Goal: Task Accomplishment & Management: Manage account settings

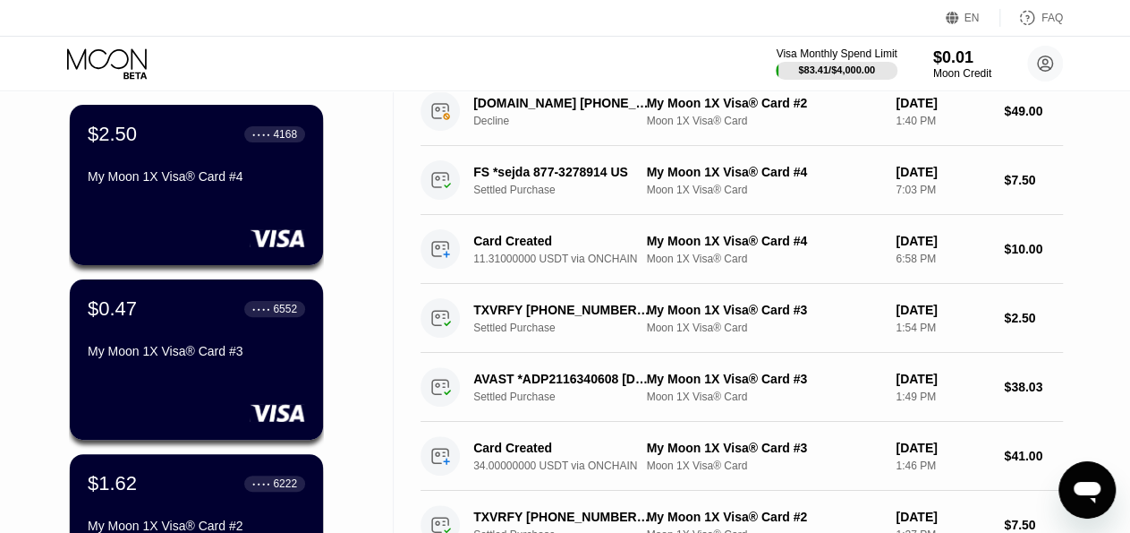
scroll to position [124, 0]
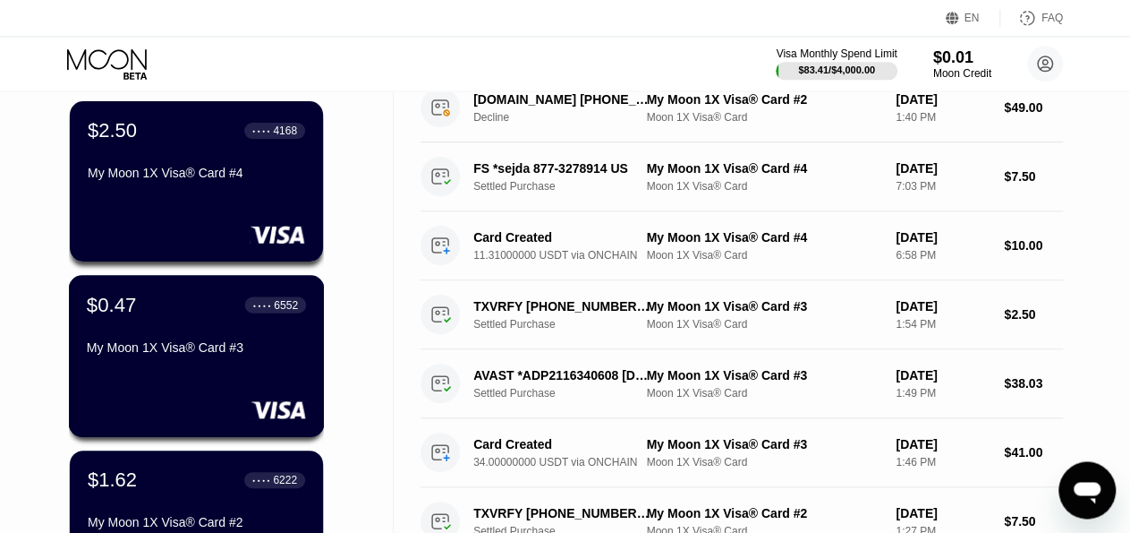
click at [223, 388] on div "$0.47 ● ● ● ● 6552 My Moon 1X Visa® Card #3" at bounding box center [197, 356] width 256 height 162
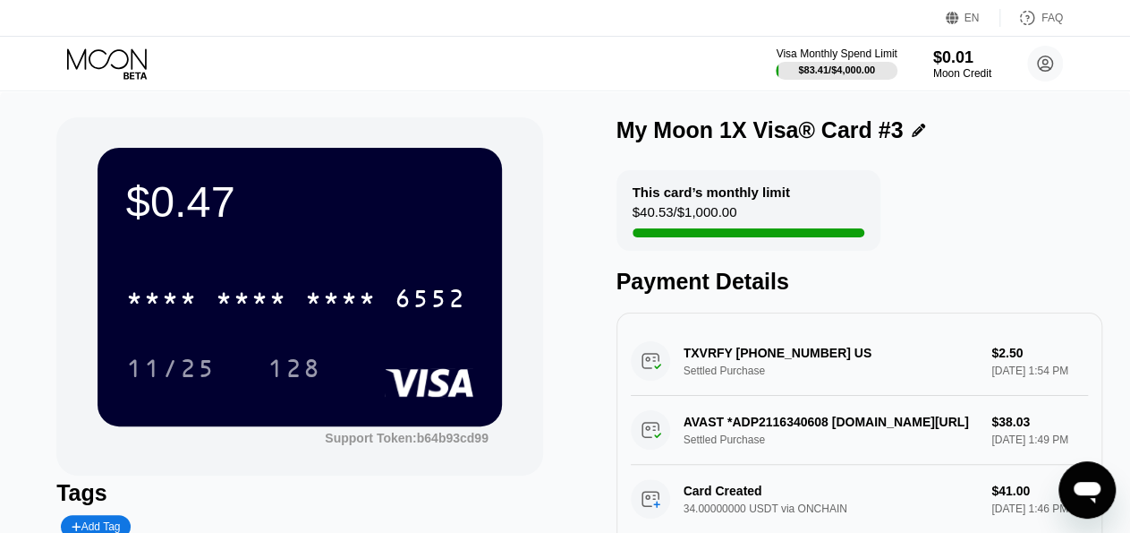
click at [394, 236] on div "$0.47 * * * * * * * * * * * * 6552 11/25 128" at bounding box center [300, 286] width 405 height 277
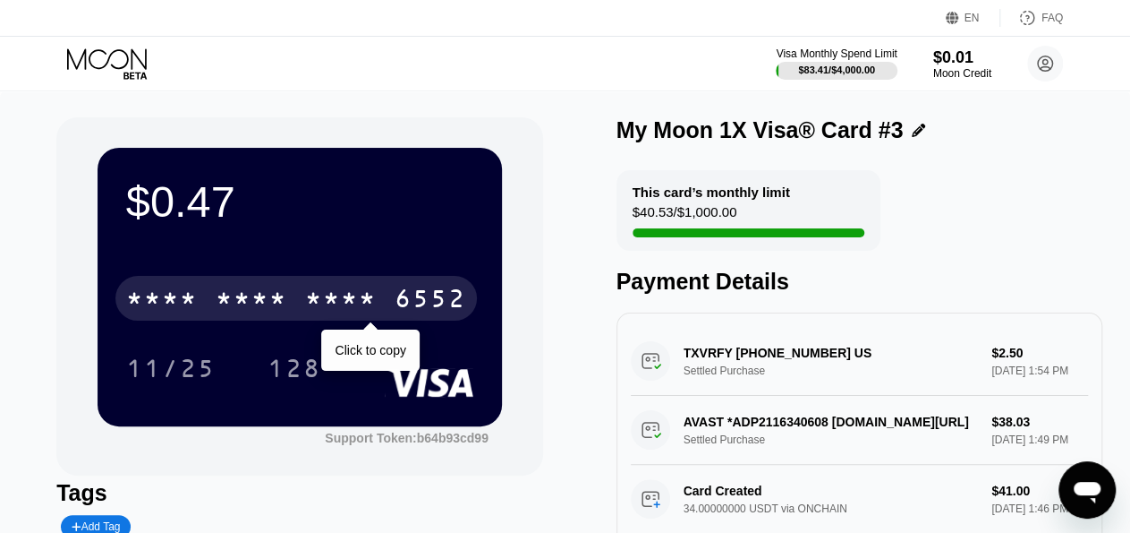
click at [337, 298] on div "* * * *" at bounding box center [341, 300] width 72 height 29
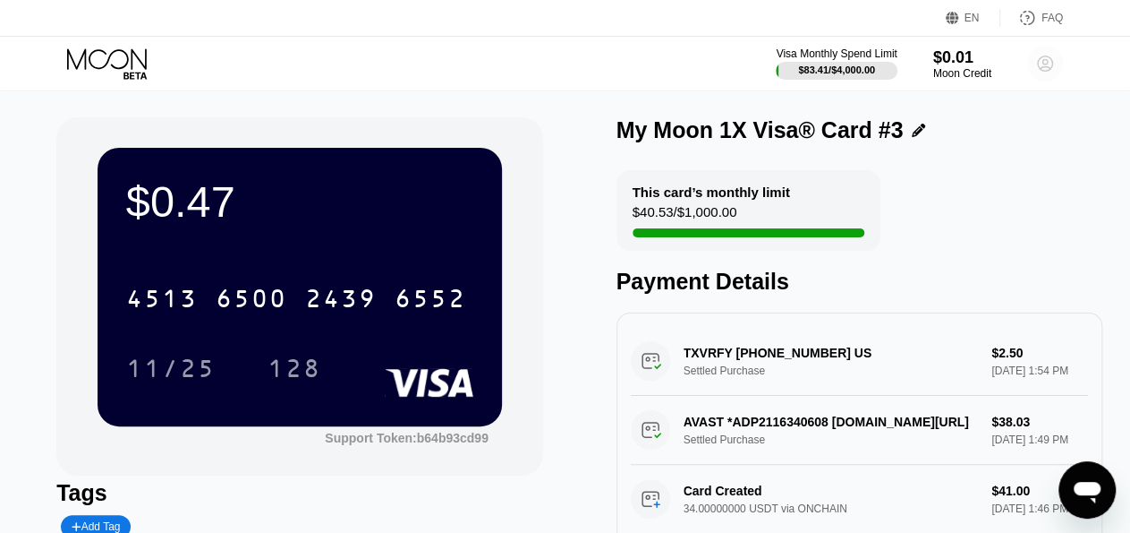
click at [1048, 61] on icon at bounding box center [1046, 64] width 10 height 10
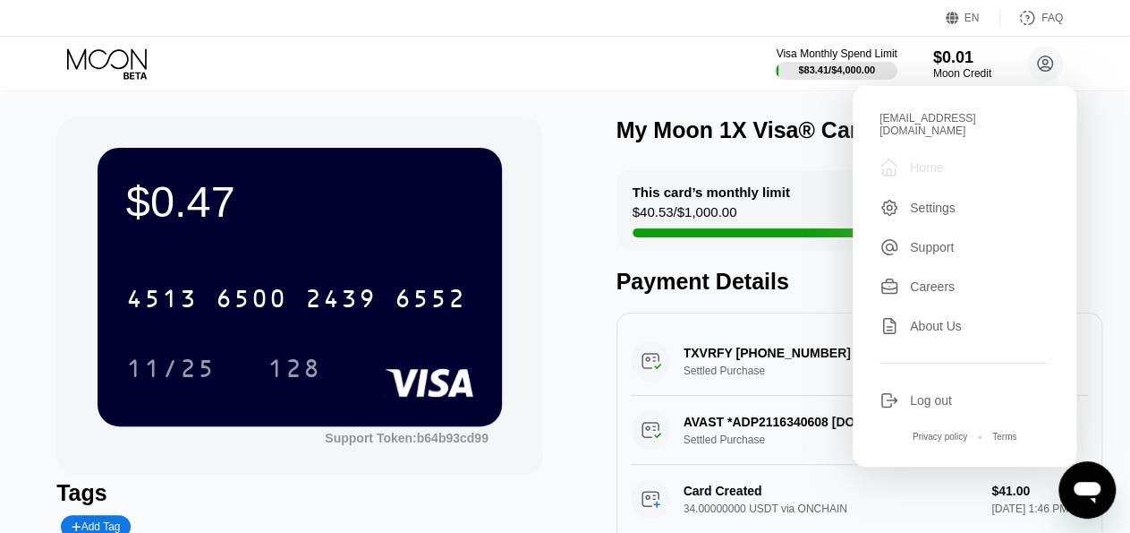
click at [931, 160] on div "Home" at bounding box center [926, 167] width 33 height 14
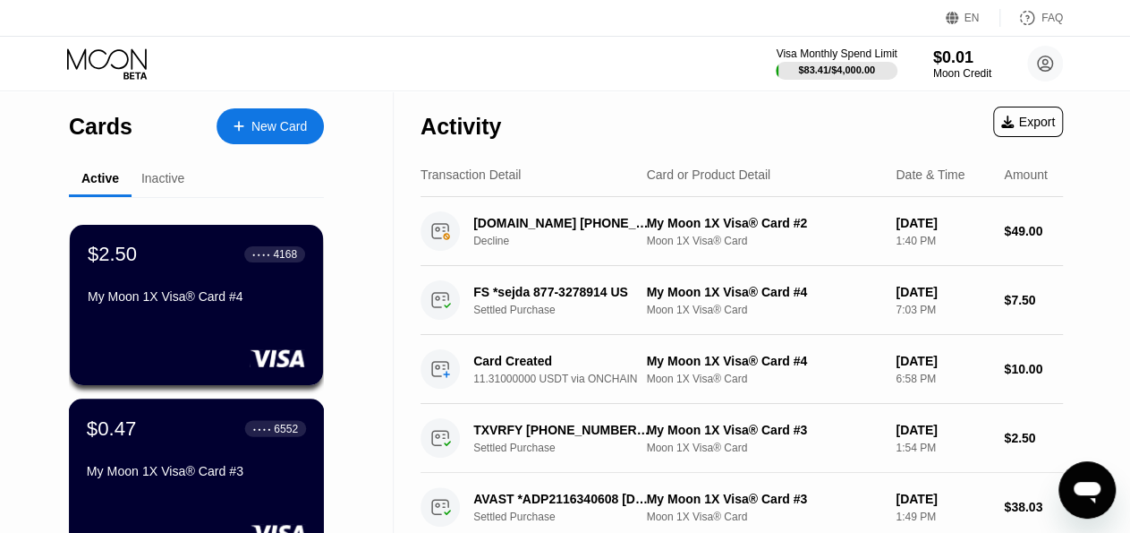
click at [195, 500] on div "$0.47 ● ● ● ● 6552 My Moon 1X Visa® Card #3" at bounding box center [197, 479] width 256 height 162
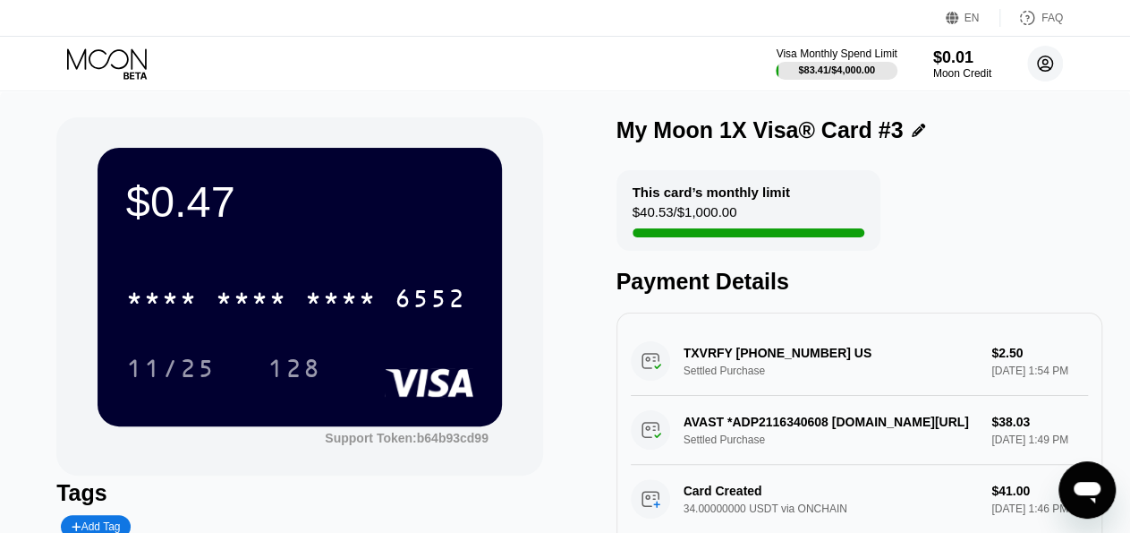
click at [1040, 62] on circle at bounding box center [1046, 64] width 36 height 36
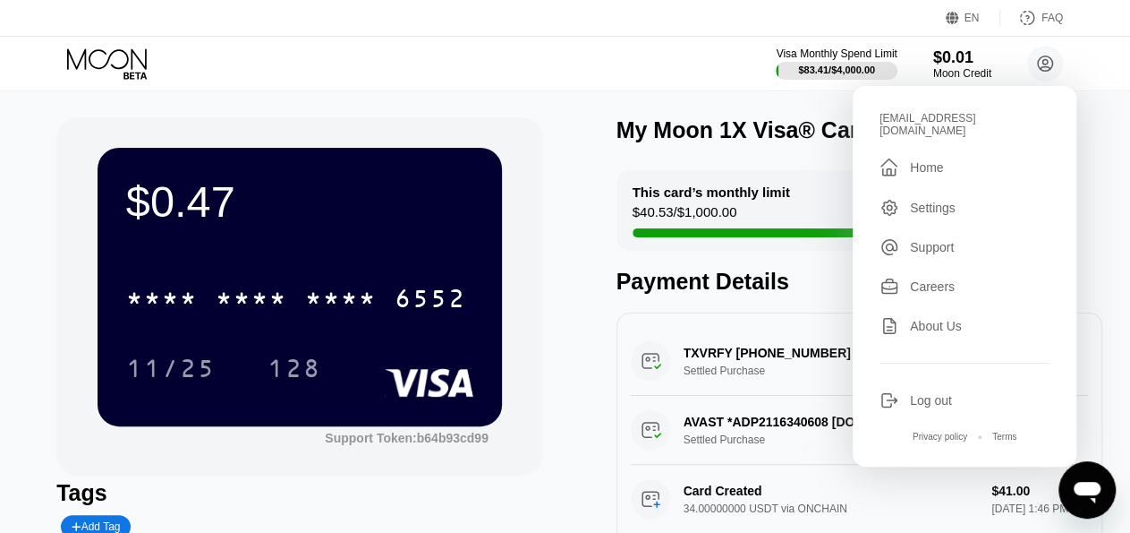
click at [930, 160] on div "Home" at bounding box center [926, 167] width 33 height 14
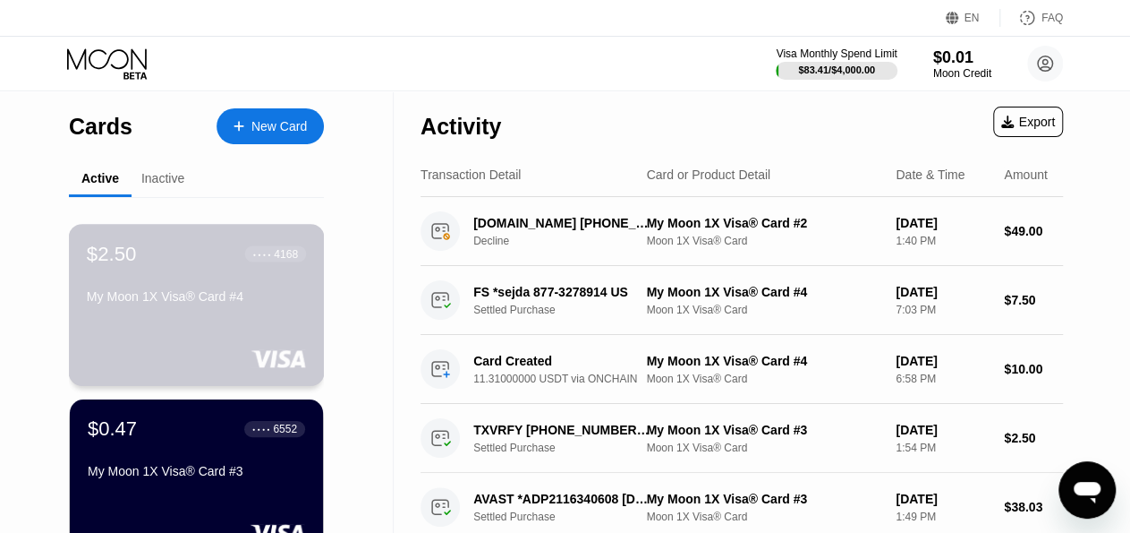
click at [189, 325] on div "$2.50 ● ● ● ● 4168 My Moon 1X Visa® Card #4" at bounding box center [197, 305] width 256 height 162
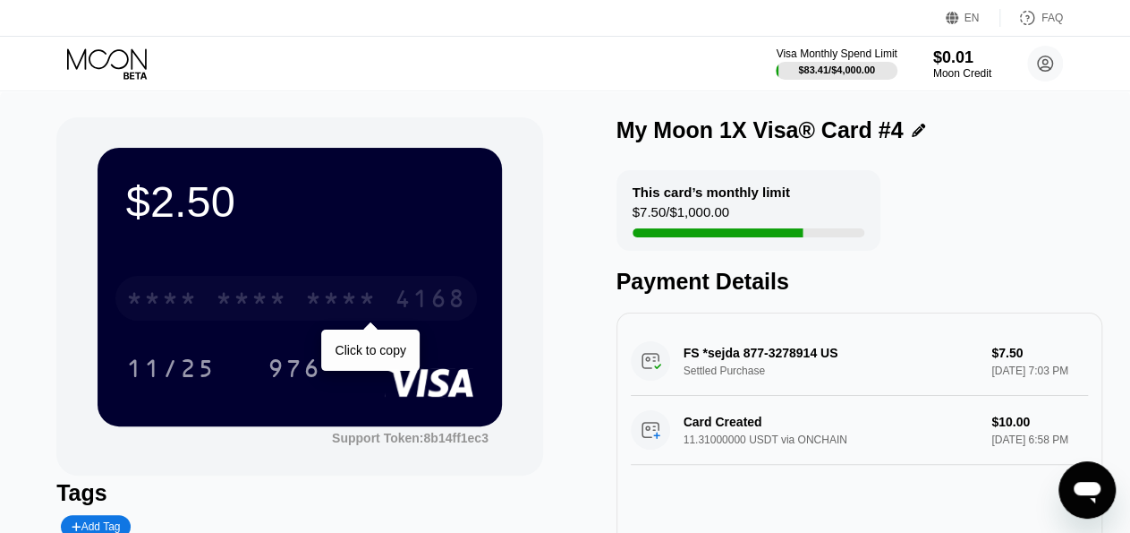
click at [266, 299] on div "* * * *" at bounding box center [252, 300] width 72 height 29
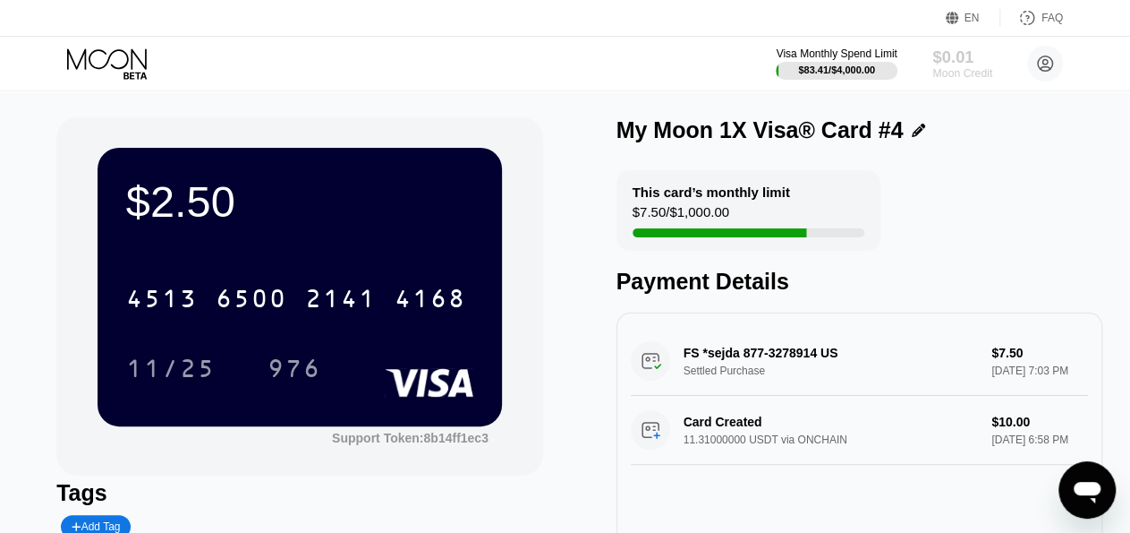
click at [968, 65] on div "$0.01" at bounding box center [963, 56] width 60 height 19
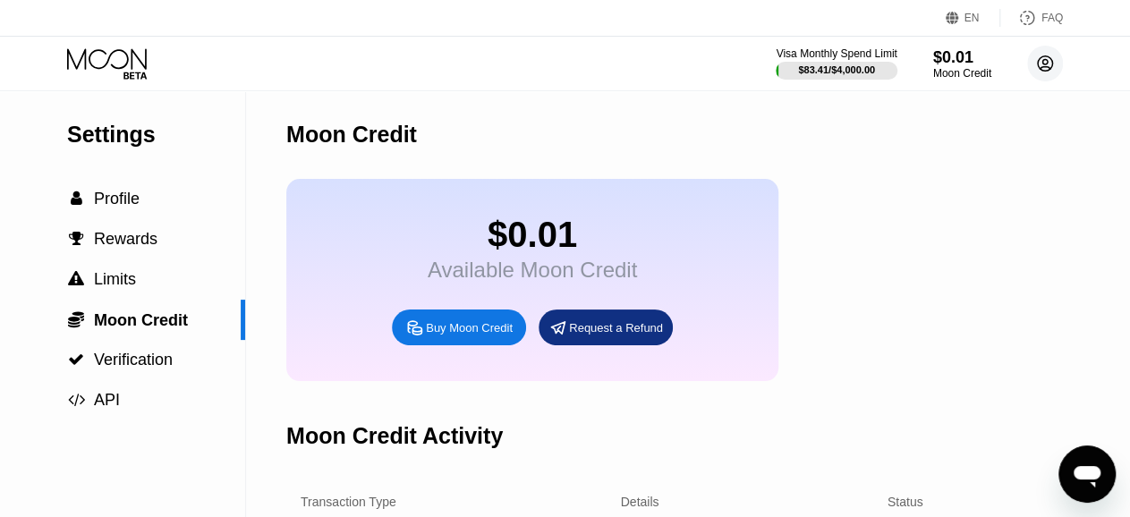
click at [1050, 64] on circle at bounding box center [1046, 64] width 36 height 36
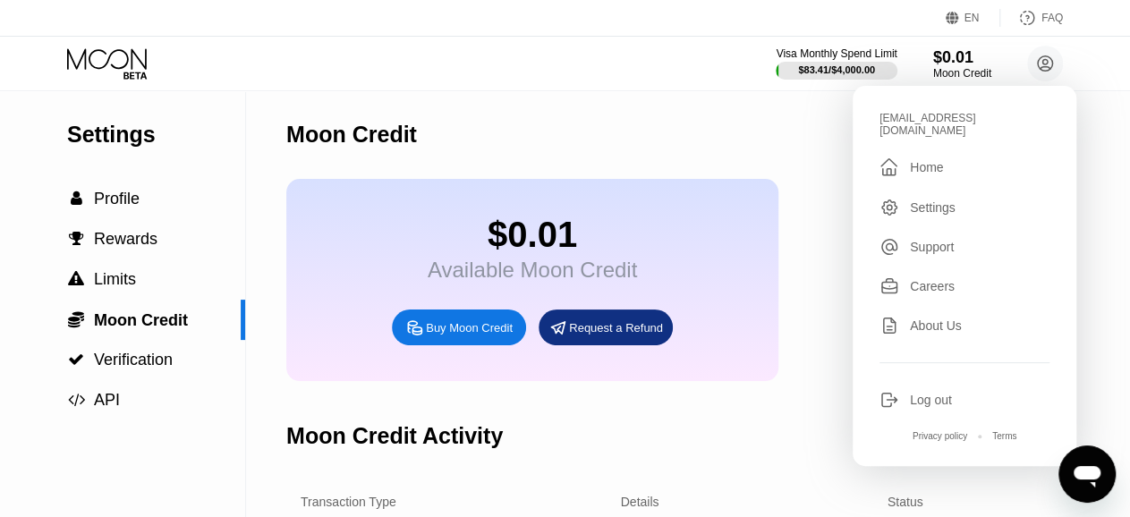
click at [923, 160] on div "Home" at bounding box center [926, 167] width 33 height 14
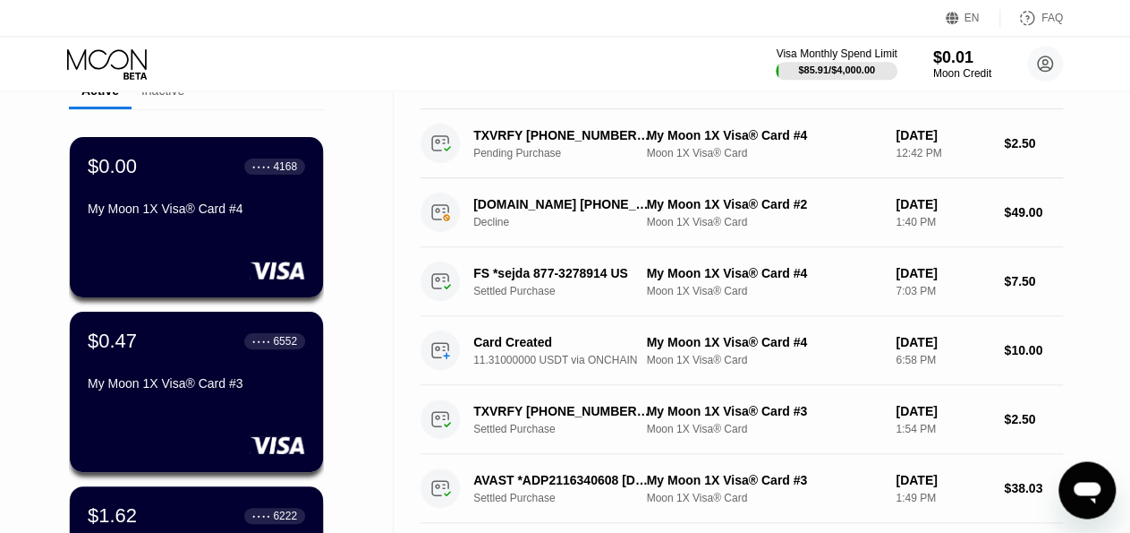
scroll to position [73, 0]
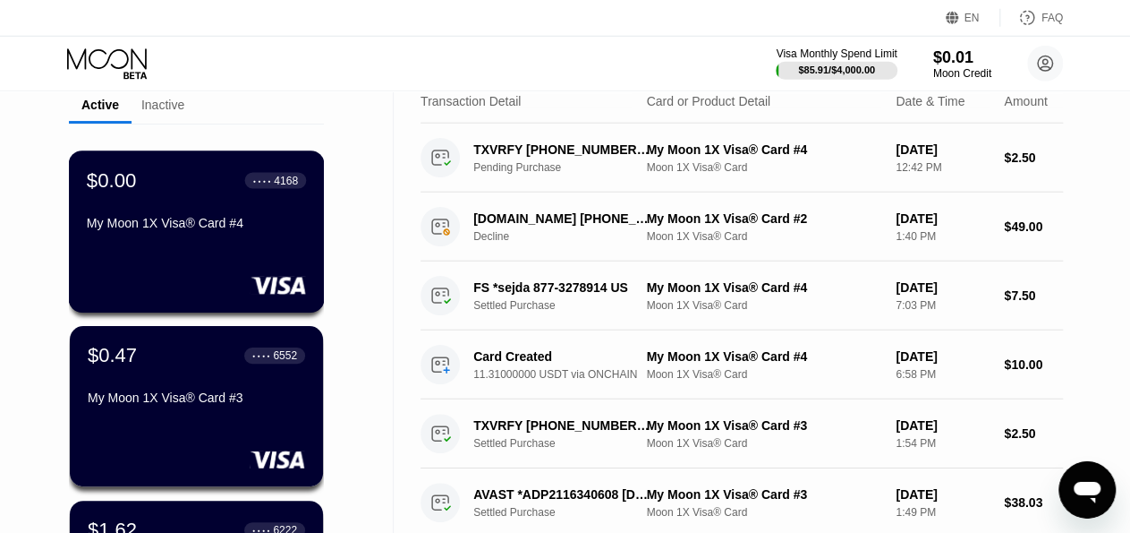
click at [234, 245] on div "$0.00 ● ● ● ● 4168 My Moon 1X Visa® Card #4" at bounding box center [197, 231] width 256 height 162
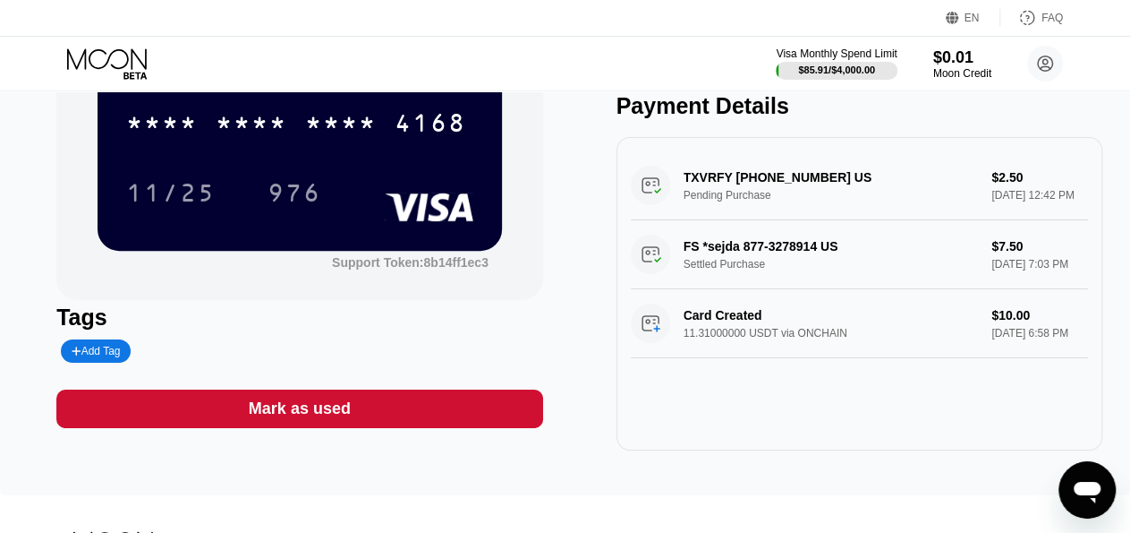
scroll to position [178, 0]
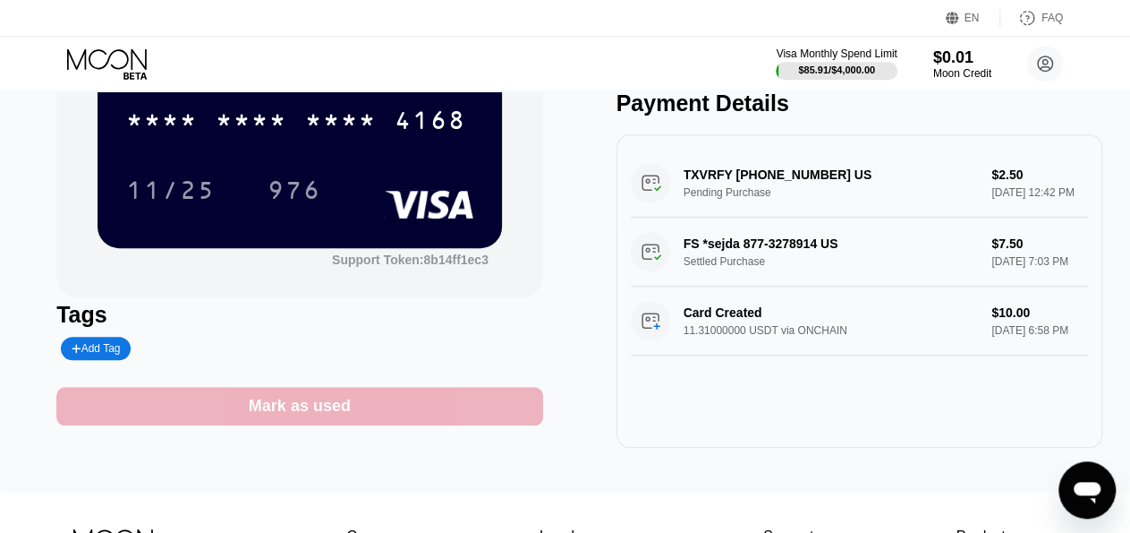
click at [379, 415] on div "Mark as used" at bounding box center [299, 406] width 486 height 38
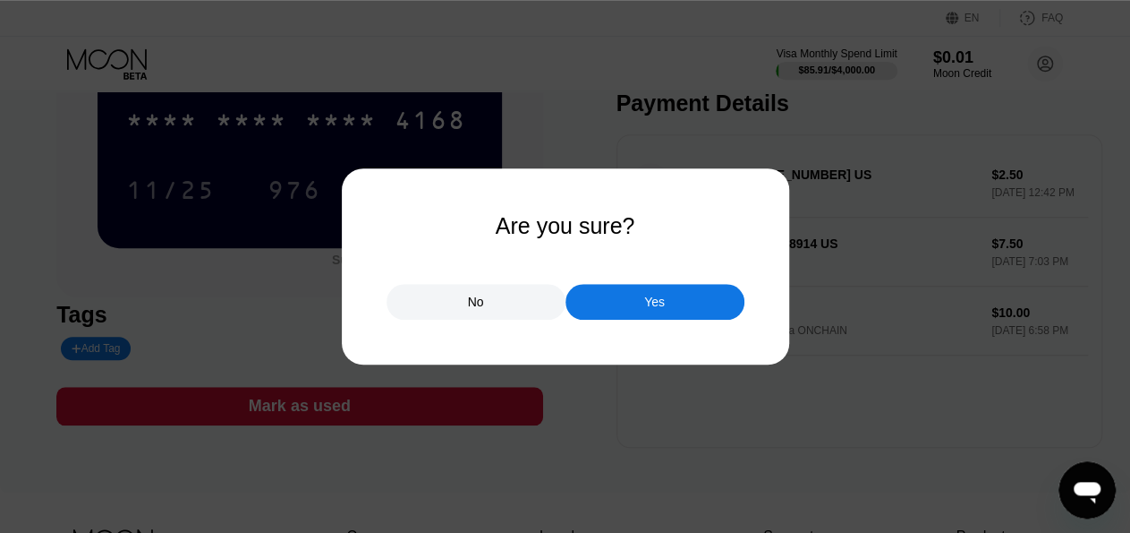
click at [668, 294] on div "Yes" at bounding box center [655, 302] width 179 height 36
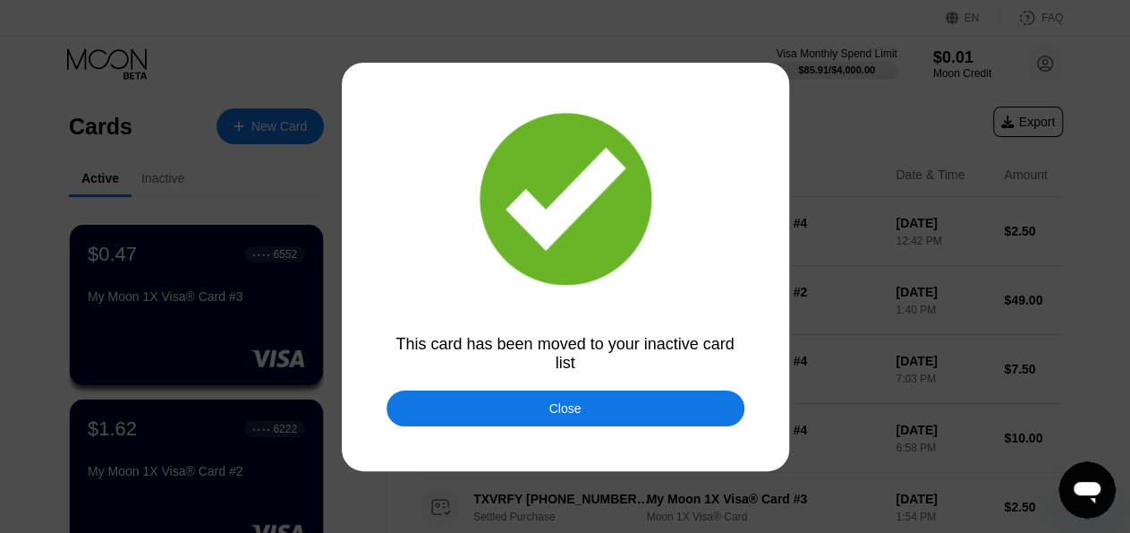
click at [566, 402] on div "Close" at bounding box center [566, 408] width 358 height 36
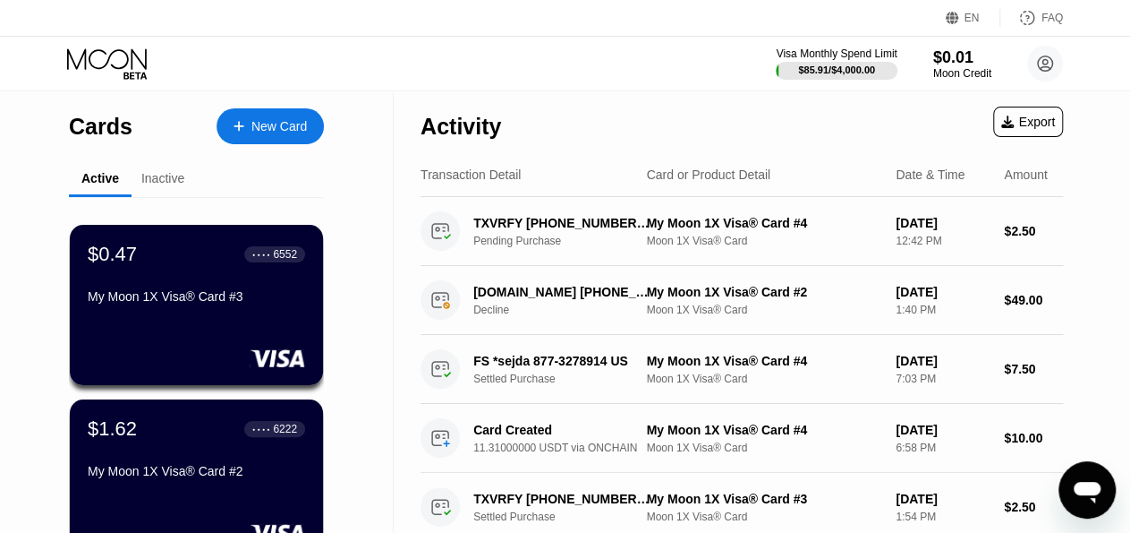
click at [166, 178] on div "Inactive" at bounding box center [162, 178] width 43 height 14
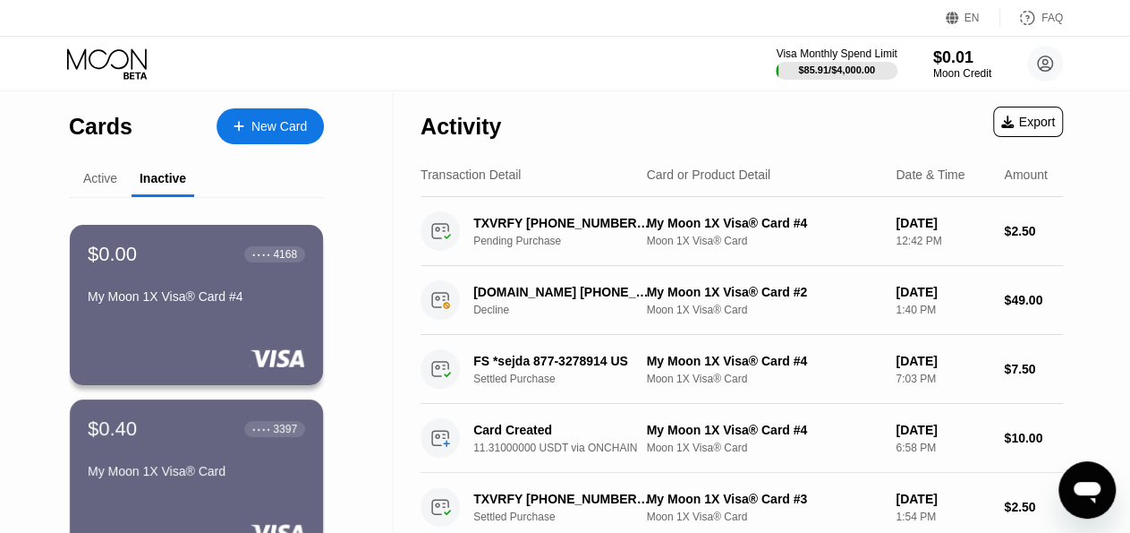
click at [99, 180] on div "Active" at bounding box center [100, 178] width 34 height 14
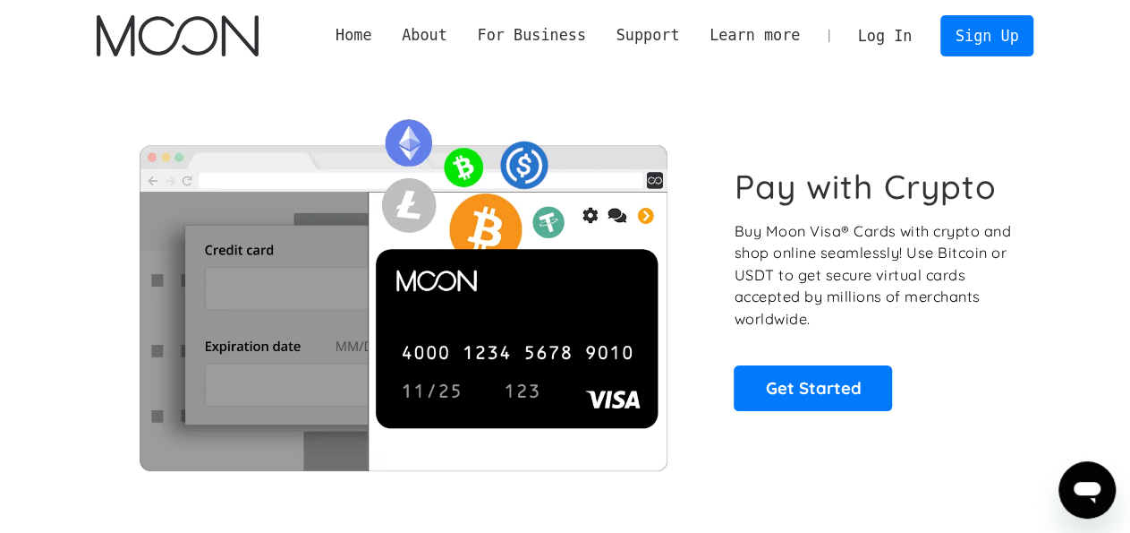
click at [887, 47] on link "Log In" at bounding box center [885, 35] width 84 height 39
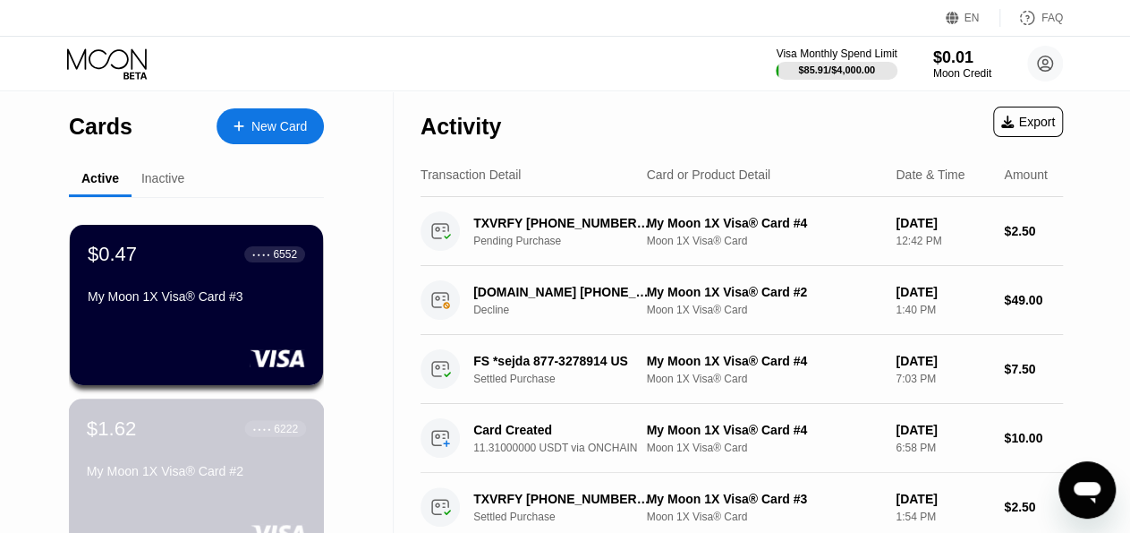
click at [132, 473] on div "My Moon 1X Visa® Card #2" at bounding box center [196, 471] width 219 height 14
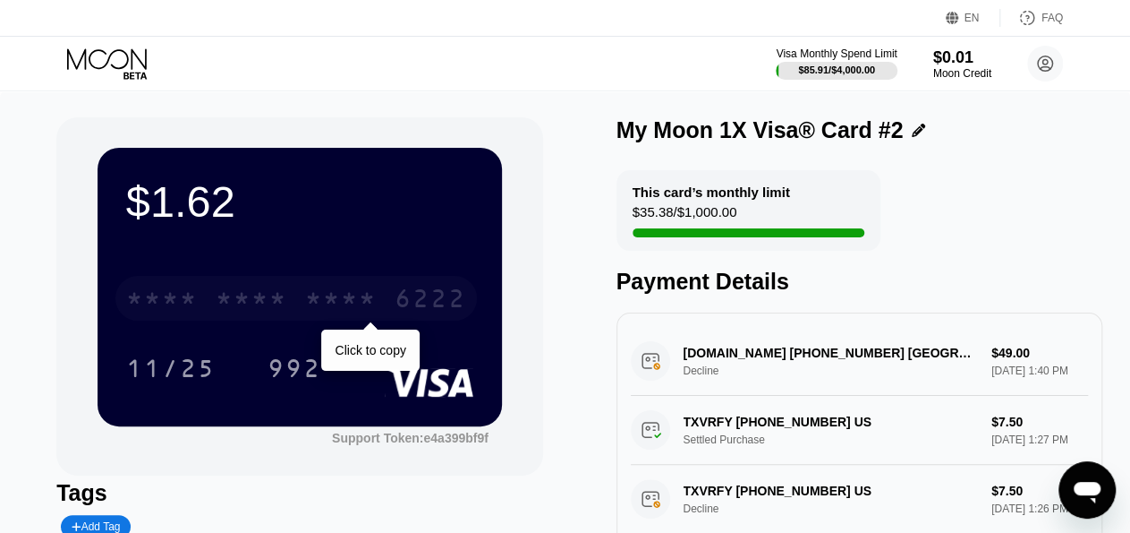
click at [298, 302] on div "* * * * * * * * * * * * 6222" at bounding box center [296, 298] width 362 height 45
